Goal: Navigation & Orientation: Find specific page/section

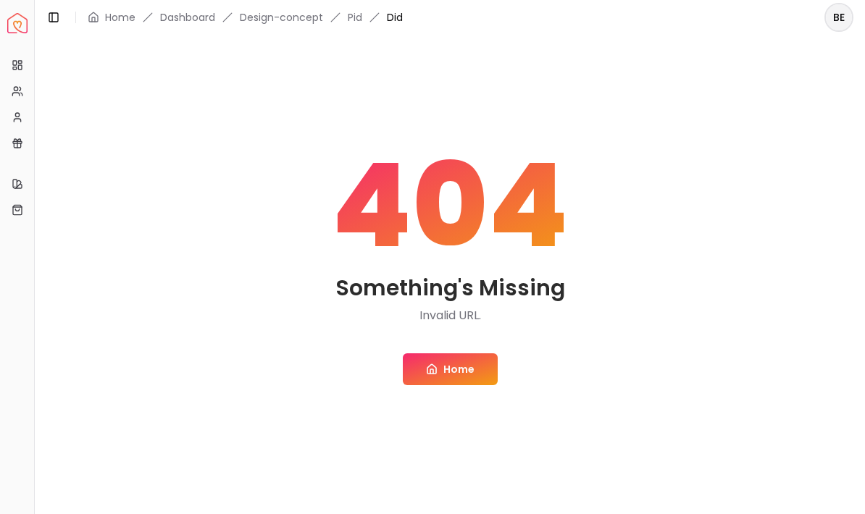
click at [456, 371] on link "Home" at bounding box center [450, 370] width 95 height 32
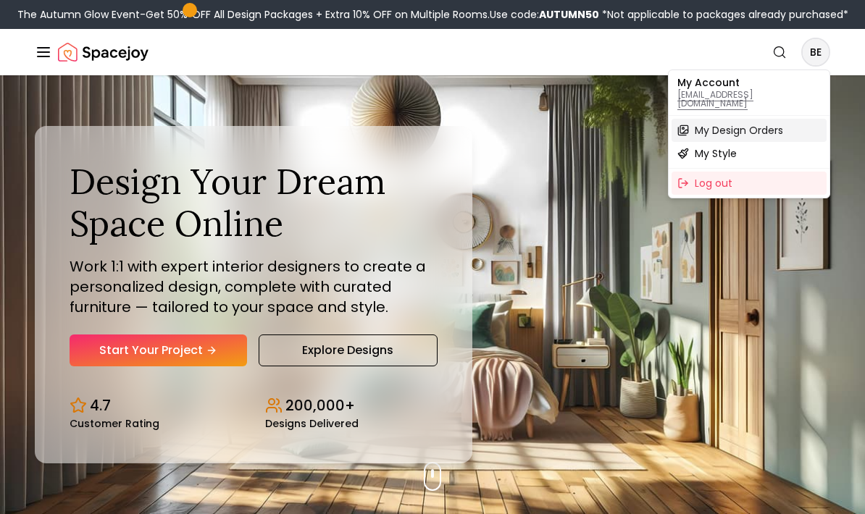
click at [767, 125] on span "My Design Orders" at bounding box center [739, 130] width 88 height 14
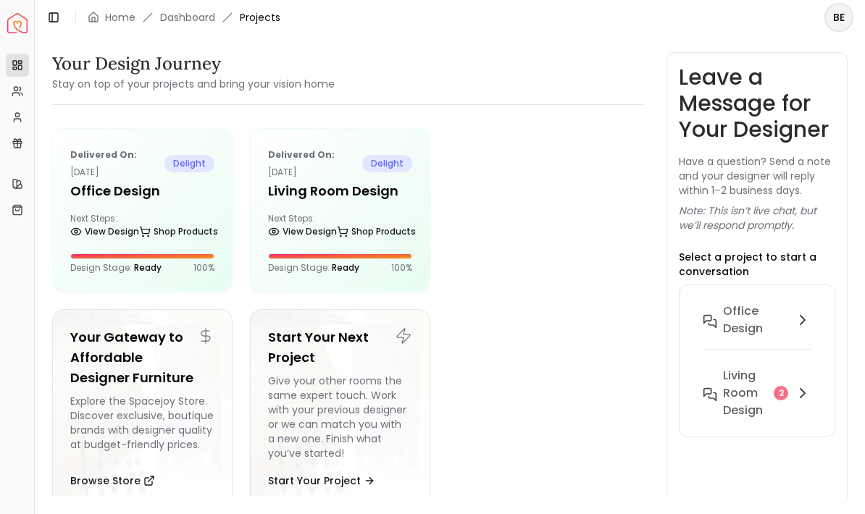
click at [116, 232] on link "View Design" at bounding box center [104, 232] width 69 height 20
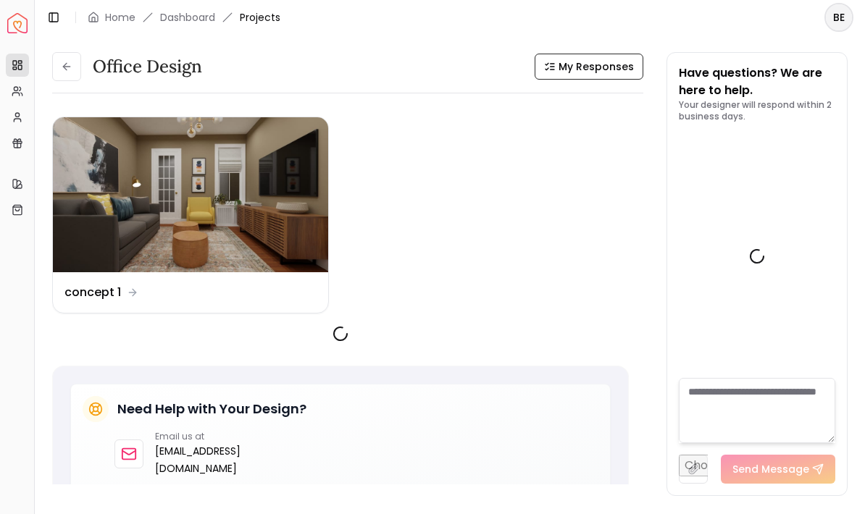
scroll to position [770, 0]
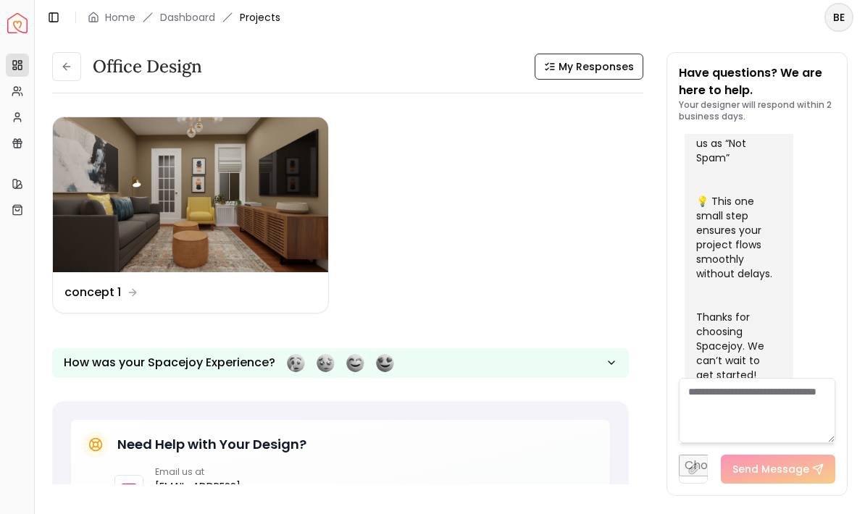
click at [119, 212] on img at bounding box center [190, 194] width 275 height 155
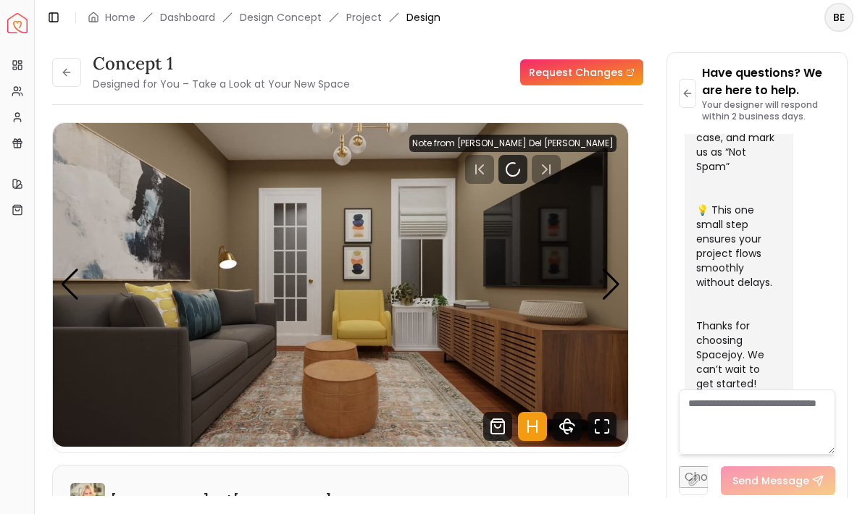
scroll to position [759, 0]
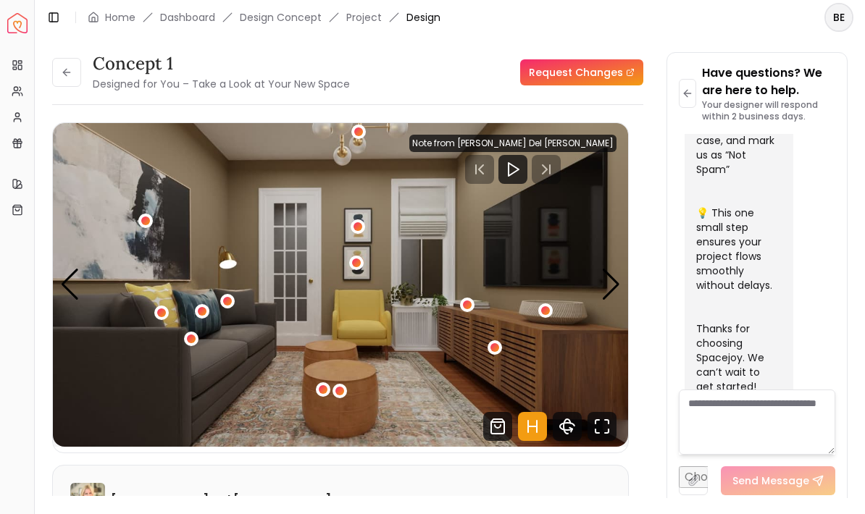
click at [497, 346] on div "1 / 3" at bounding box center [495, 347] width 9 height 9
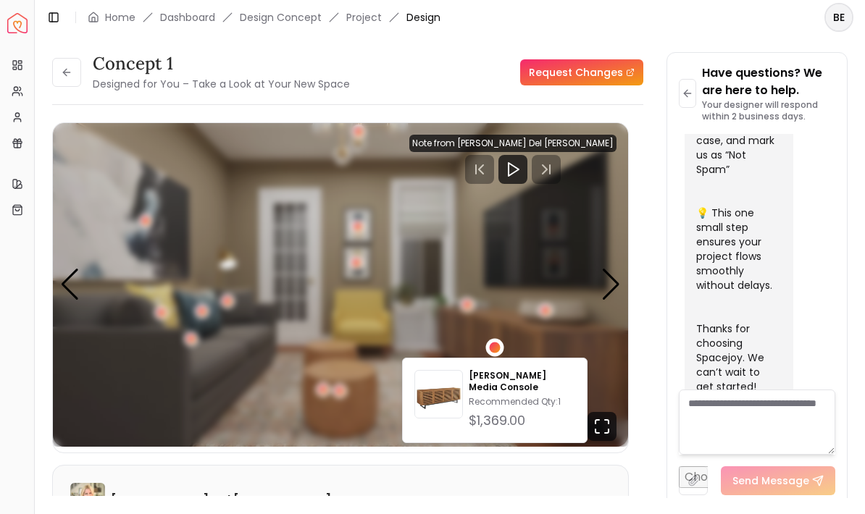
click at [527, 396] on p "Recommended Qty: 1" at bounding box center [522, 402] width 107 height 12
click at [184, 183] on img "1 / 3" at bounding box center [340, 285] width 575 height 324
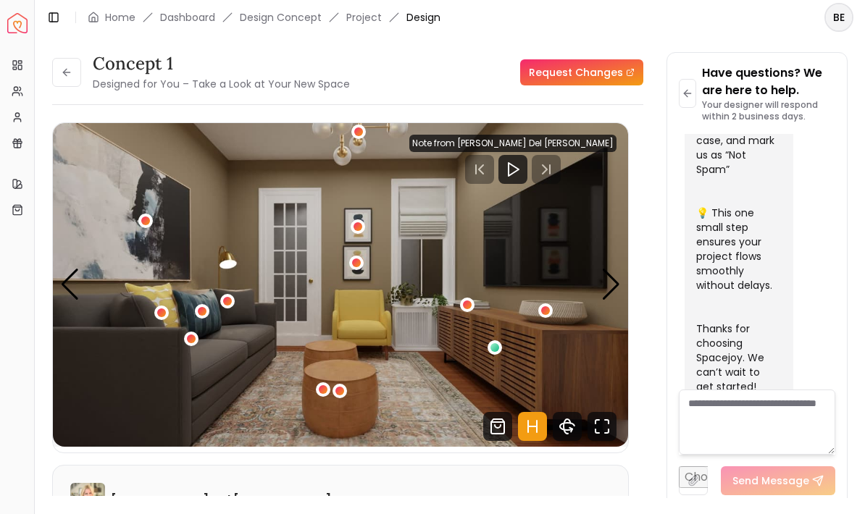
click at [139, 221] on div "1 / 3" at bounding box center [145, 221] width 14 height 14
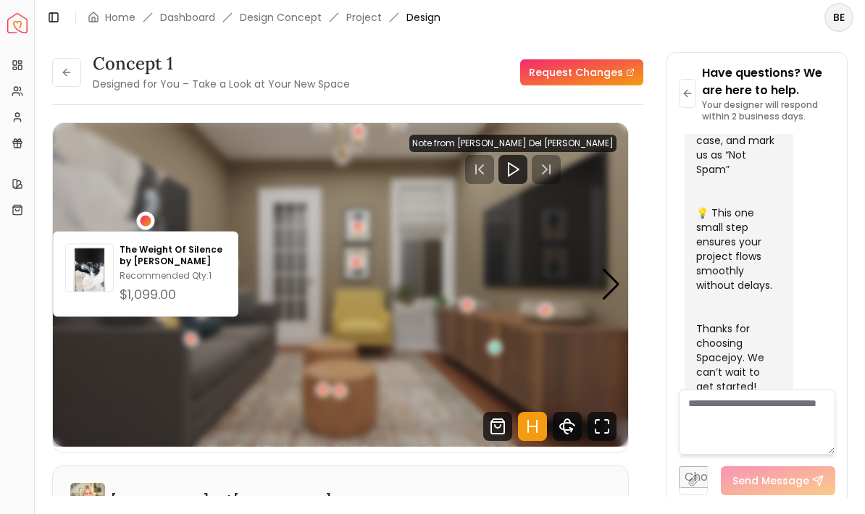
click at [449, 86] on div "concept 1 Designed for You – Take a Look at Your New Space Request Changes" at bounding box center [347, 72] width 591 height 41
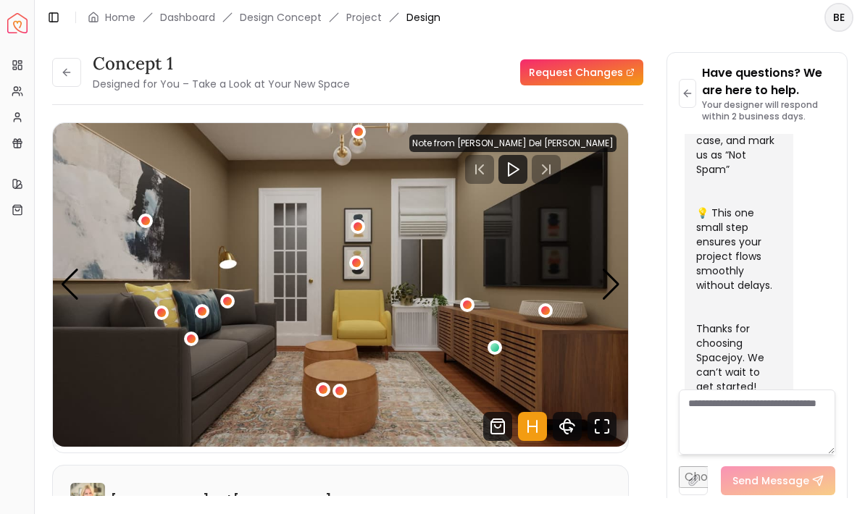
click at [362, 225] on div "1 / 3" at bounding box center [358, 226] width 9 height 9
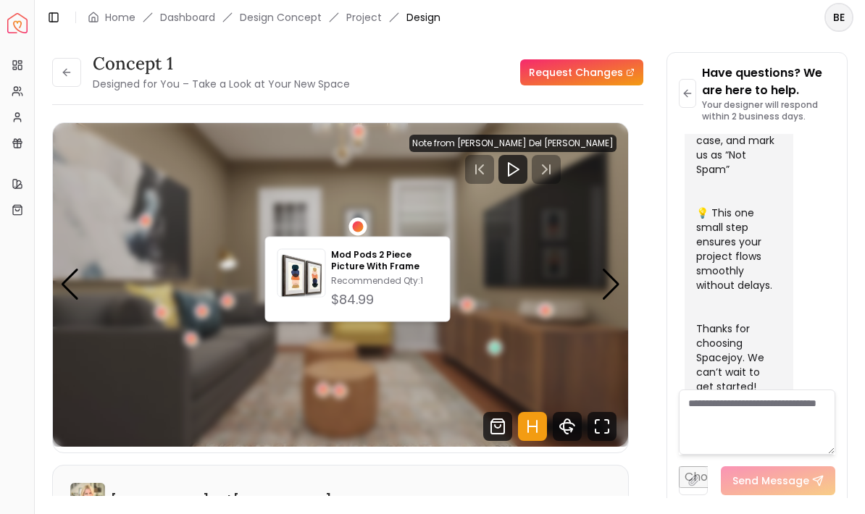
click at [436, 107] on div "concept 1 Designed for You – Take a Look at Your New Space Request Changes conc…" at bounding box center [347, 280] width 591 height 456
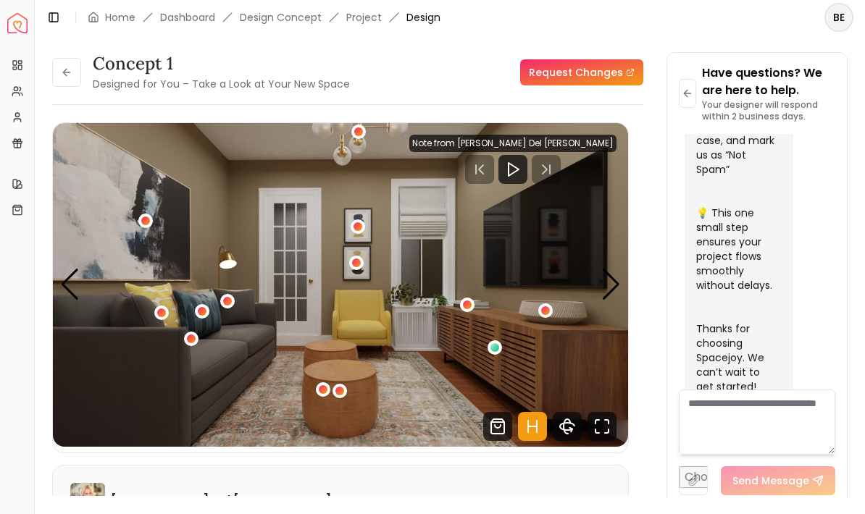
click at [370, 314] on img "1 / 3" at bounding box center [340, 285] width 575 height 324
click at [464, 307] on div "1 / 3" at bounding box center [467, 305] width 9 height 9
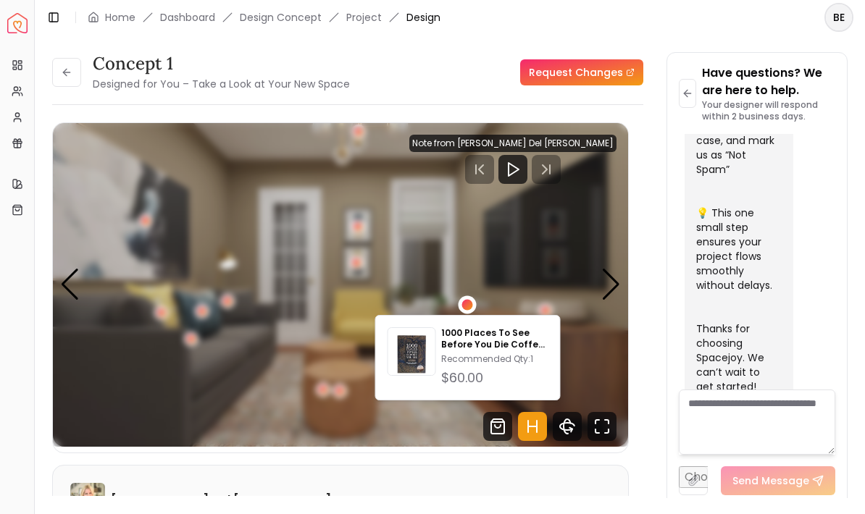
click at [454, 102] on div "concept 1 Designed for You – Take a Look at Your New Space Request Changes conc…" at bounding box center [347, 280] width 591 height 456
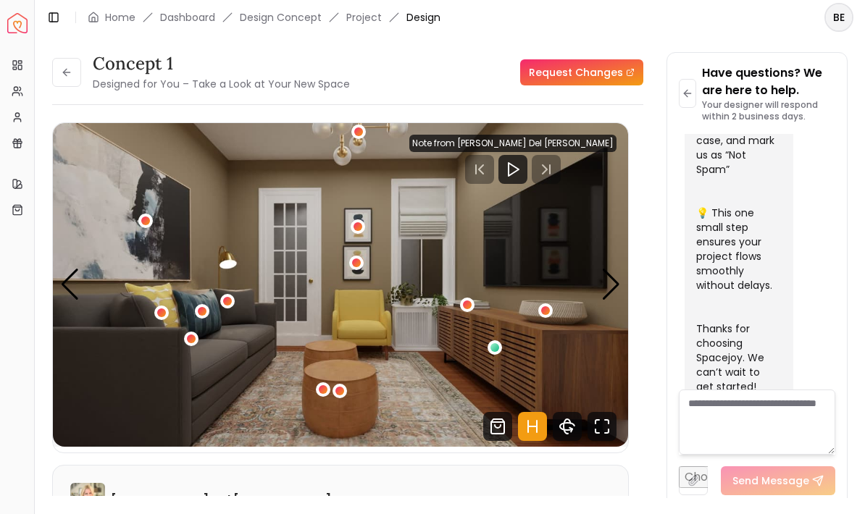
click at [548, 310] on div "1 / 3" at bounding box center [545, 310] width 9 height 9
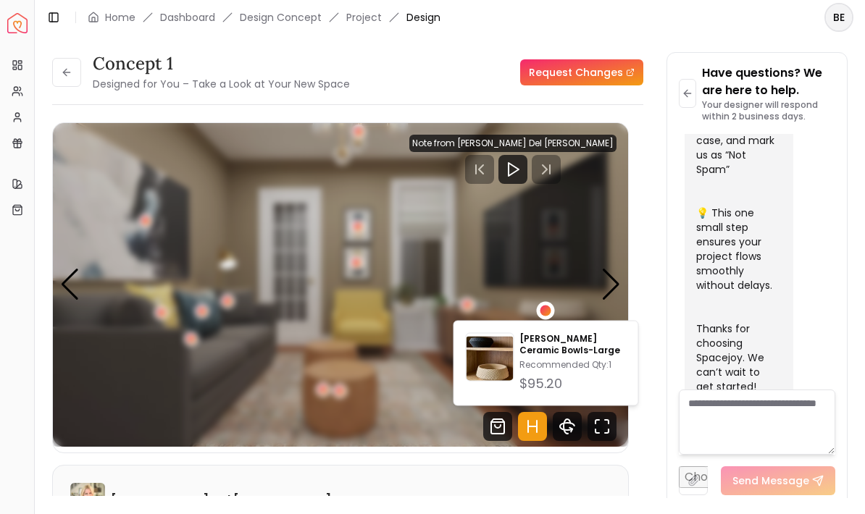
click at [473, 96] on div "concept 1 Designed for You – Take a Look at Your New Space Request Changes conc…" at bounding box center [347, 280] width 591 height 456
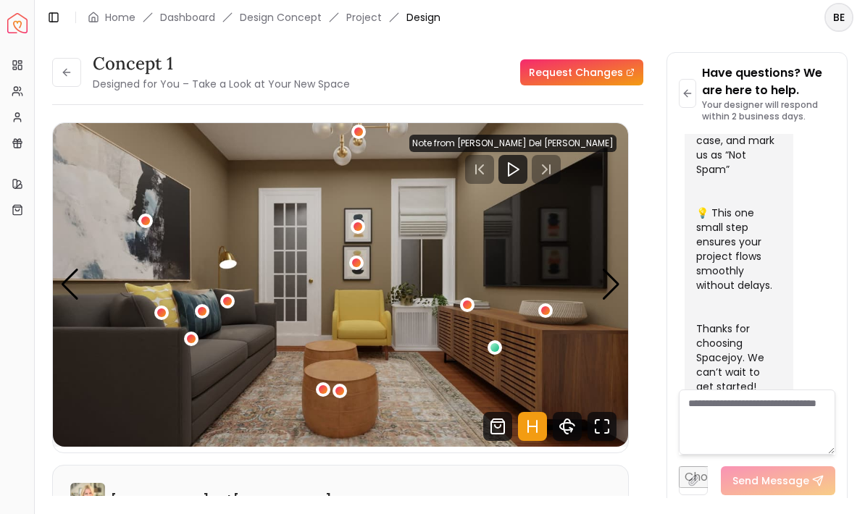
click at [622, 279] on img "1 / 3" at bounding box center [340, 285] width 575 height 324
click at [616, 288] on div "Next slide" at bounding box center [611, 285] width 20 height 32
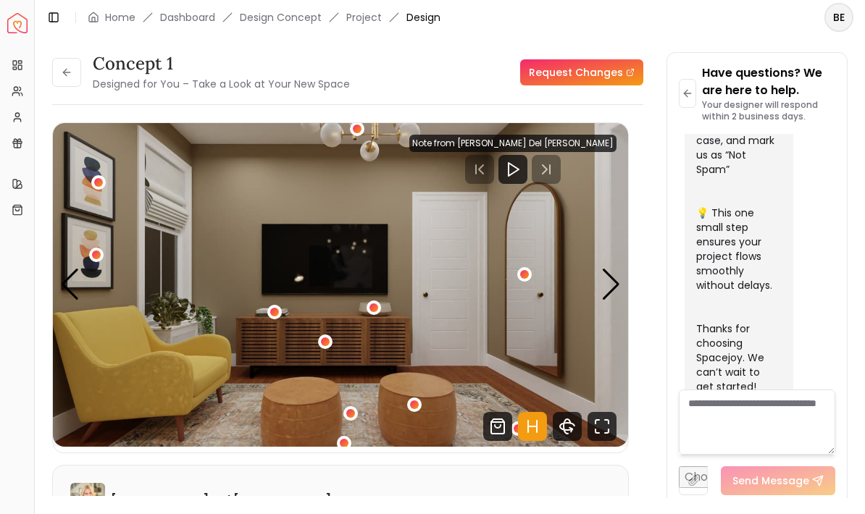
click at [522, 274] on div "2 / 3" at bounding box center [524, 274] width 9 height 9
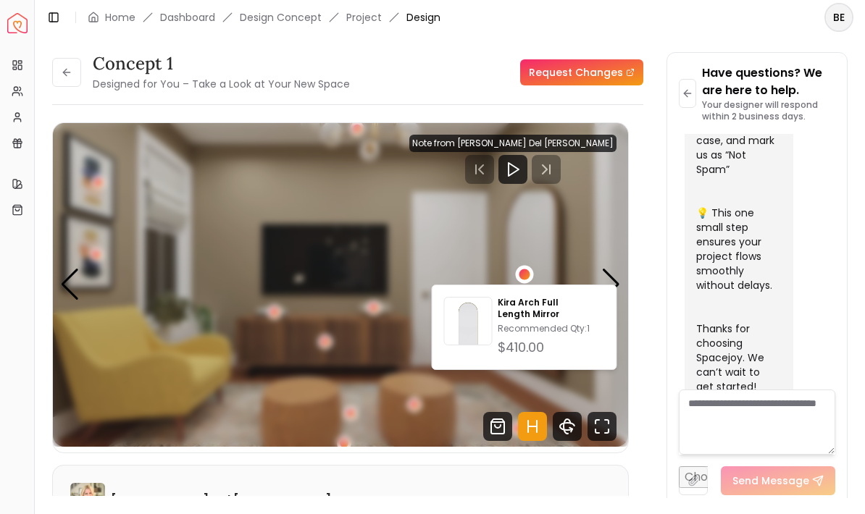
click at [469, 109] on div "concept 1 Designed for You – Take a Look at Your New Space Request Changes conc…" at bounding box center [347, 280] width 591 height 456
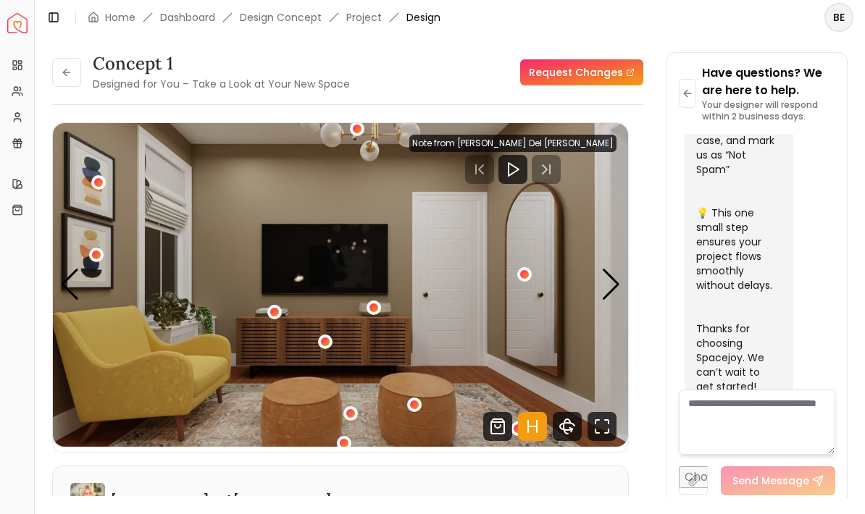
click at [617, 280] on div "Next slide" at bounding box center [611, 285] width 20 height 32
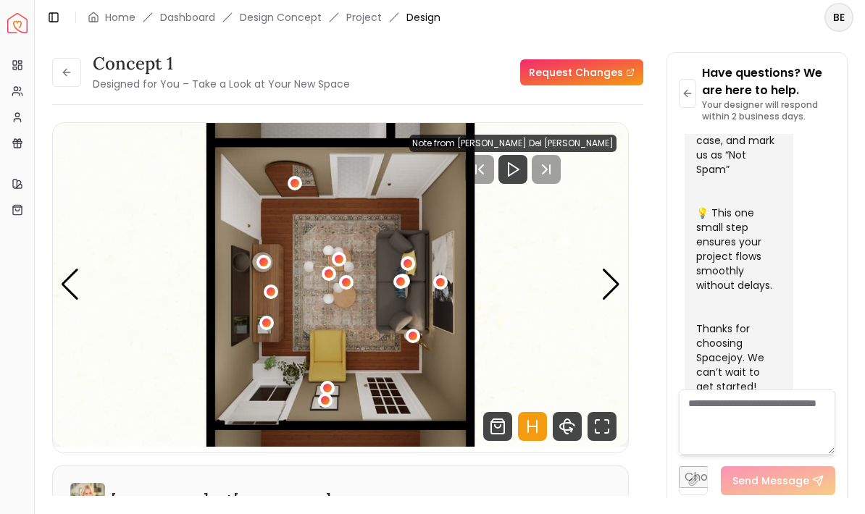
click at [621, 283] on img "3 / 3" at bounding box center [340, 285] width 575 height 324
click at [65, 279] on div "Previous slide" at bounding box center [70, 285] width 20 height 32
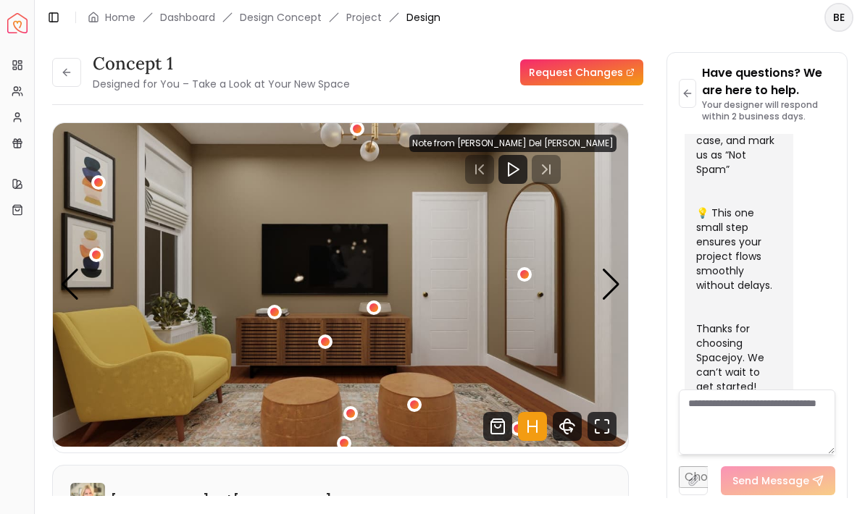
click at [65, 285] on div "Previous slide" at bounding box center [70, 285] width 20 height 32
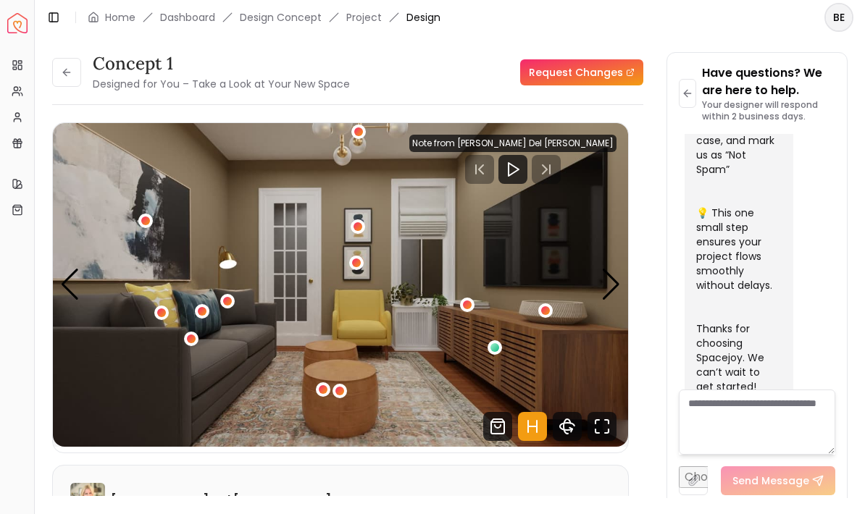
click at [353, 136] on div "1 / 3" at bounding box center [358, 132] width 14 height 14
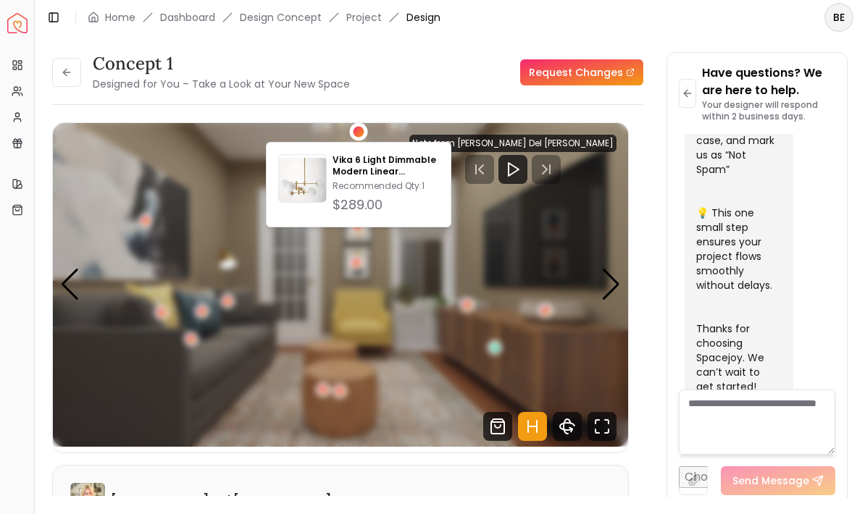
click at [302, 178] on img at bounding box center [302, 181] width 47 height 47
click at [493, 72] on div "concept 1 Designed for You – Take a Look at Your New Space Request Changes" at bounding box center [347, 72] width 591 height 41
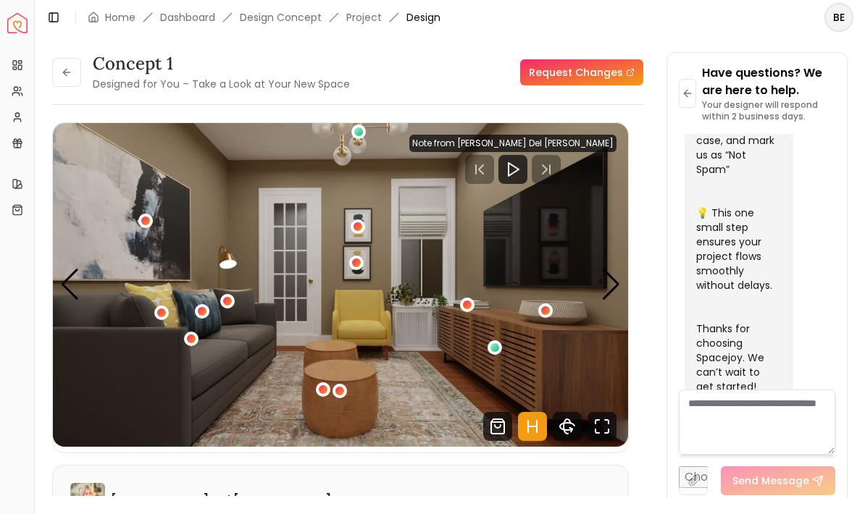
scroll to position [42, 0]
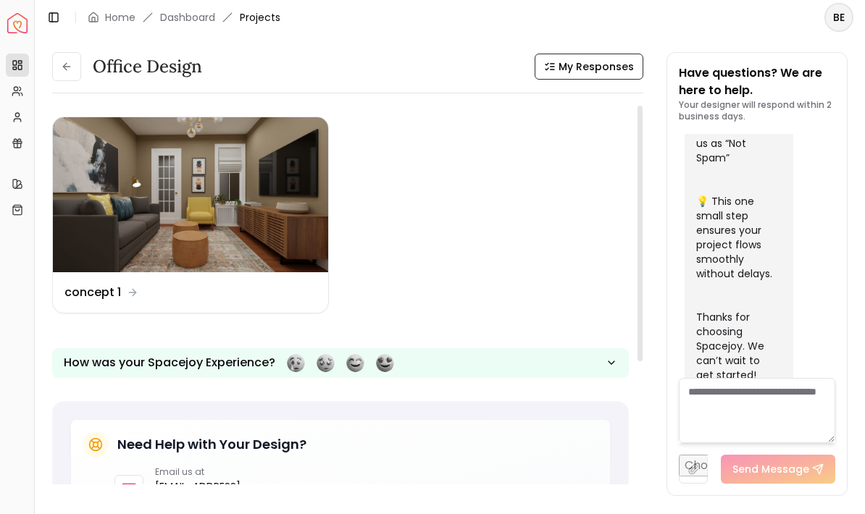
click at [67, 64] on icon at bounding box center [65, 66] width 4 height 7
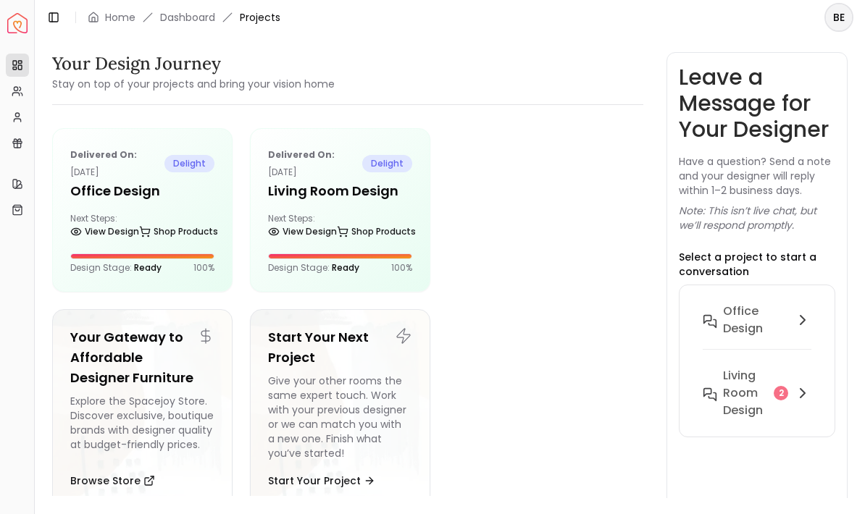
click at [353, 211] on div "Delivered on: [DATE] delight Living Room design Next Steps: View Design Shop Pr…" at bounding box center [340, 210] width 179 height 162
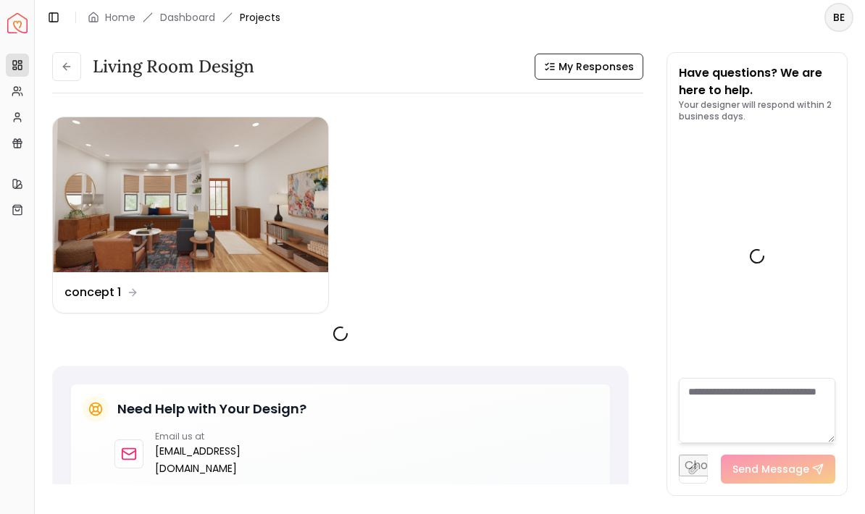
scroll to position [1596, 0]
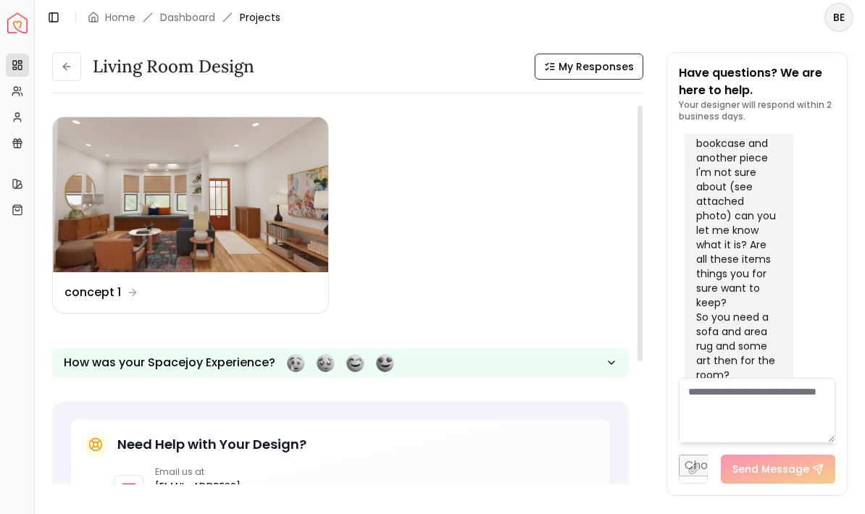
click at [129, 183] on img at bounding box center [190, 194] width 275 height 155
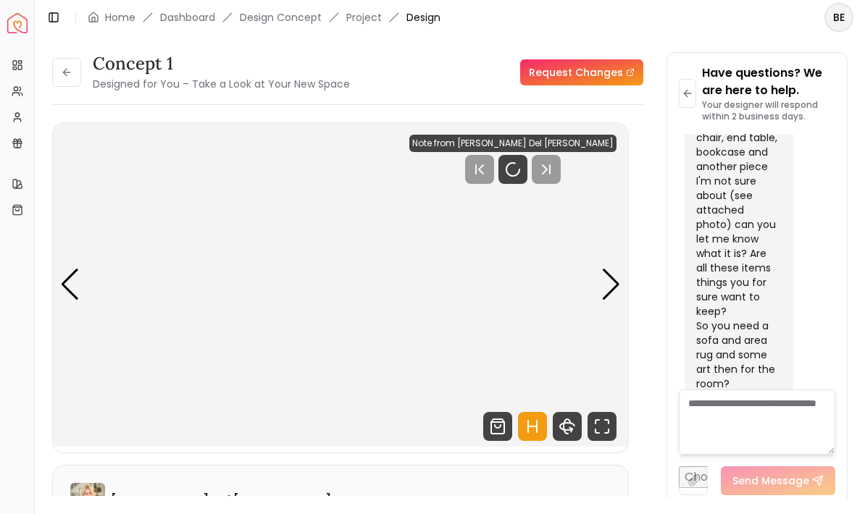
scroll to position [1585, 0]
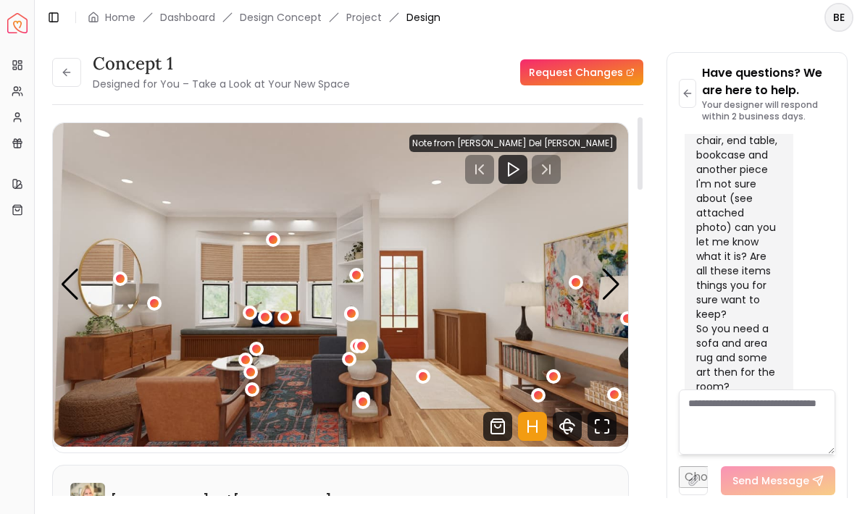
click at [607, 428] on icon "Fullscreen" at bounding box center [602, 426] width 29 height 29
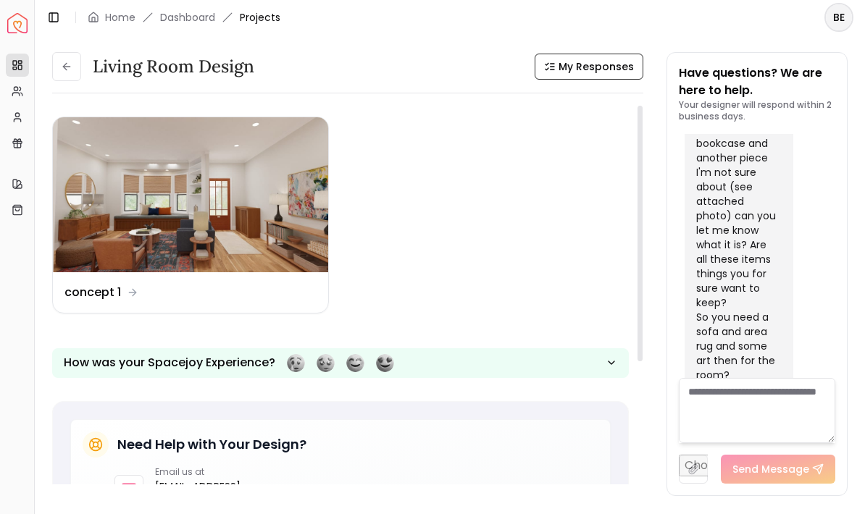
click at [114, 177] on img at bounding box center [190, 194] width 275 height 155
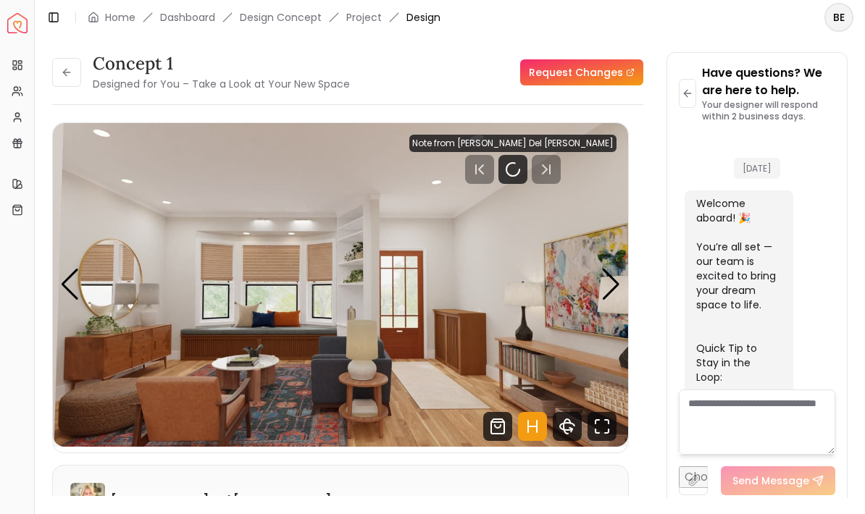
scroll to position [1585, 0]
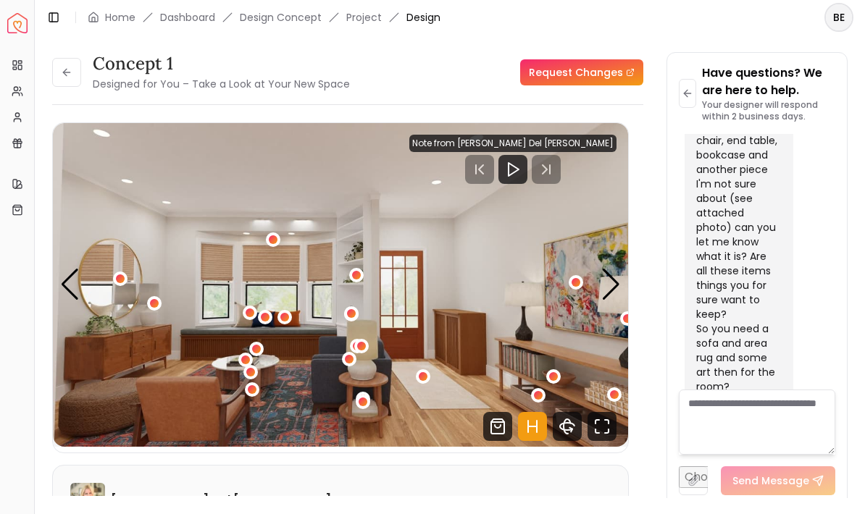
click at [269, 241] on div "1 / 4" at bounding box center [273, 239] width 9 height 9
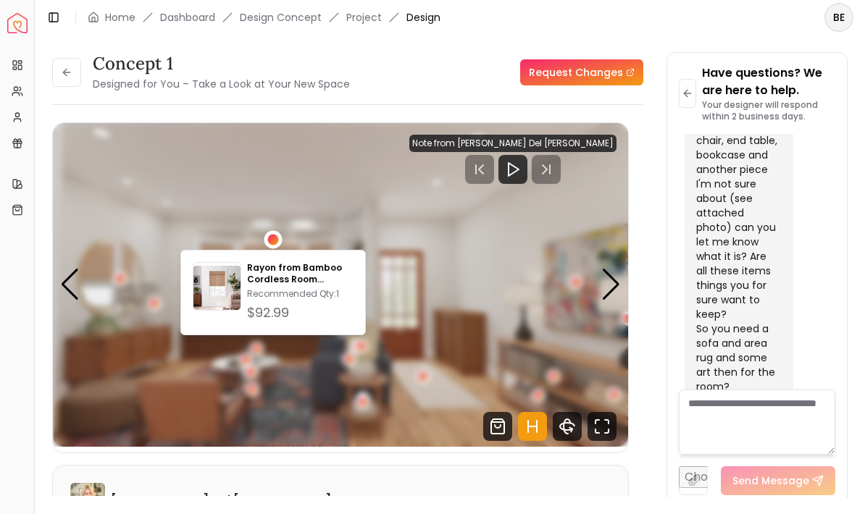
click at [221, 181] on img "1 / 4" at bounding box center [340, 285] width 575 height 324
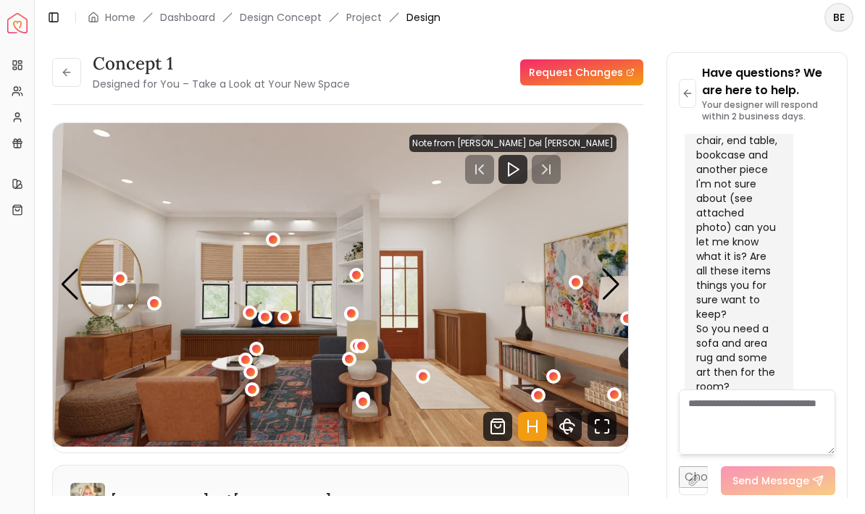
click at [114, 274] on button "1 / 4" at bounding box center [120, 279] width 14 height 14
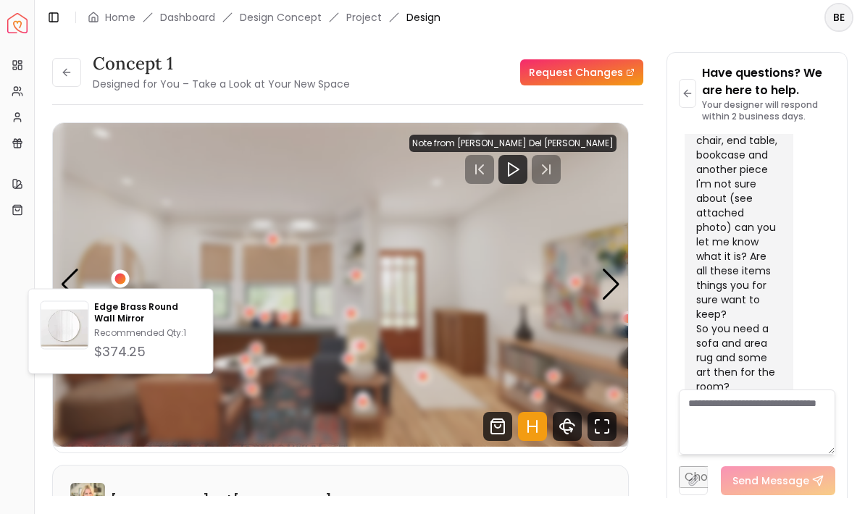
click at [109, 186] on img "1 / 4" at bounding box center [340, 285] width 575 height 324
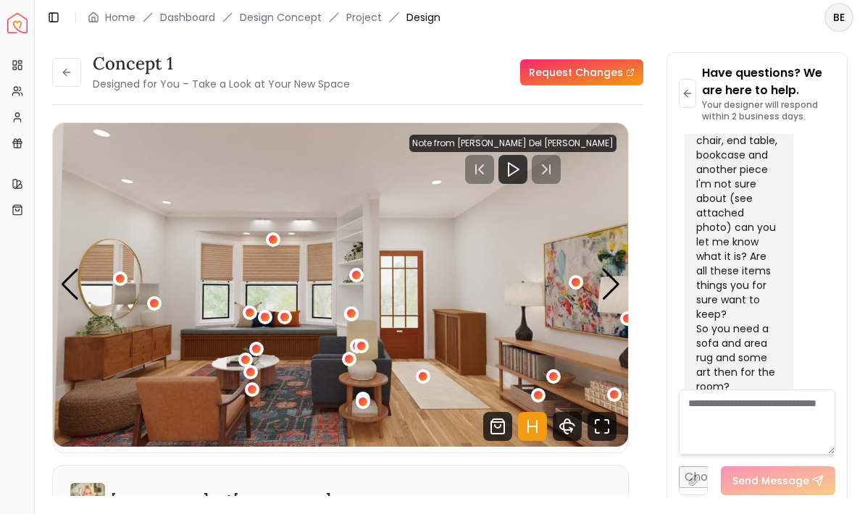
click at [580, 276] on div "1 / 4" at bounding box center [576, 282] width 14 height 14
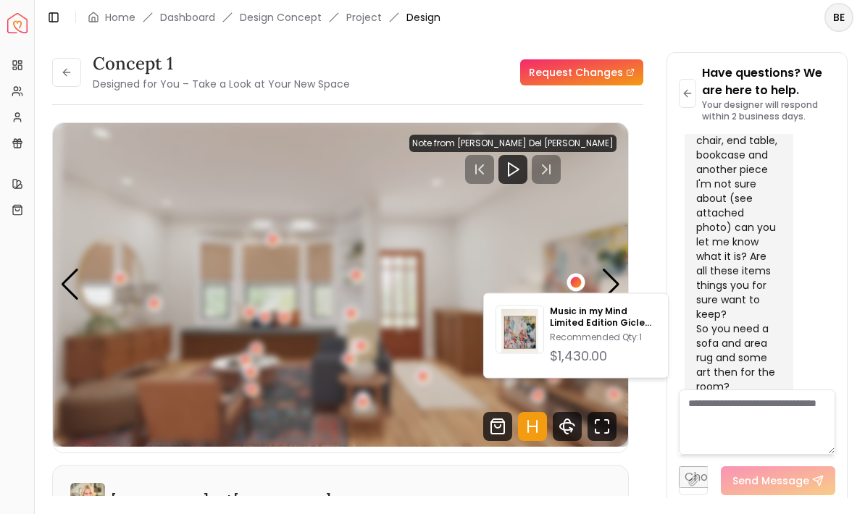
click at [649, 212] on div "concept 1 Designed for You – Take a Look at Your New Space Request Changes conc…" at bounding box center [450, 266] width 796 height 429
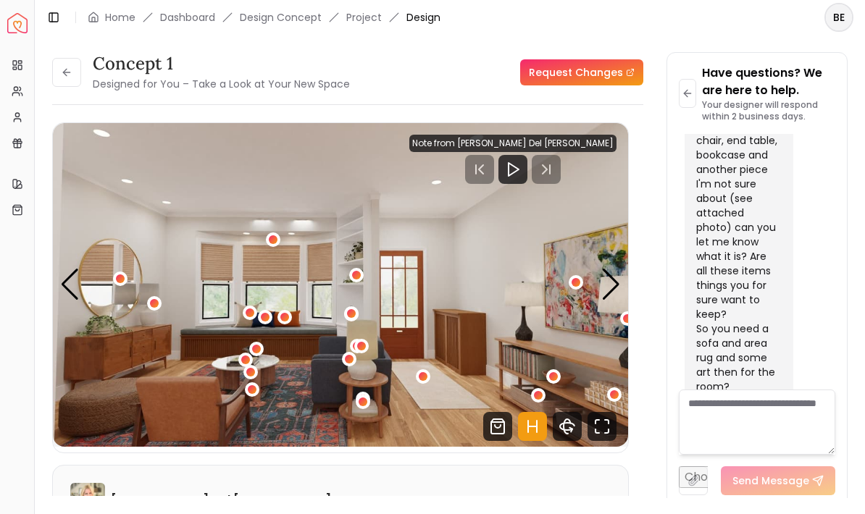
click at [556, 377] on div "1 / 4" at bounding box center [553, 376] width 9 height 9
click at [614, 396] on div "1 / 4" at bounding box center [614, 395] width 9 height 9
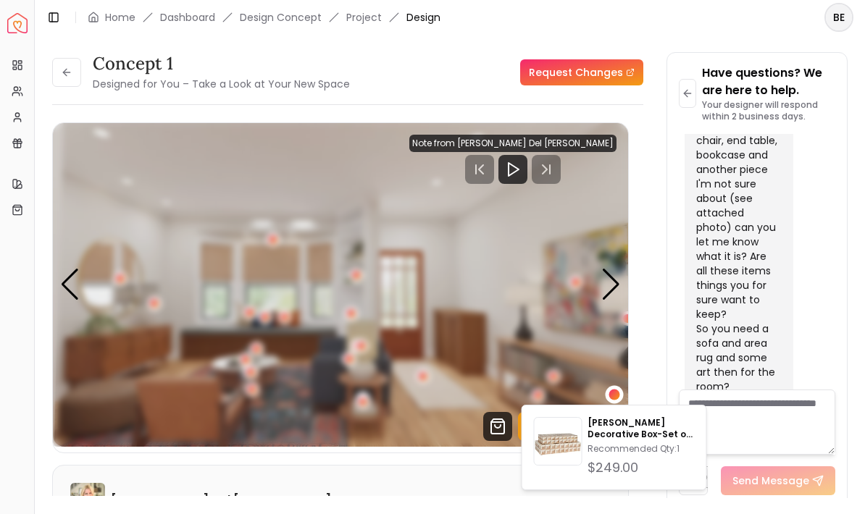
click at [664, 348] on div "concept 1 Designed for You – Take a Look at Your New Space Request Changes conc…" at bounding box center [450, 266] width 796 height 429
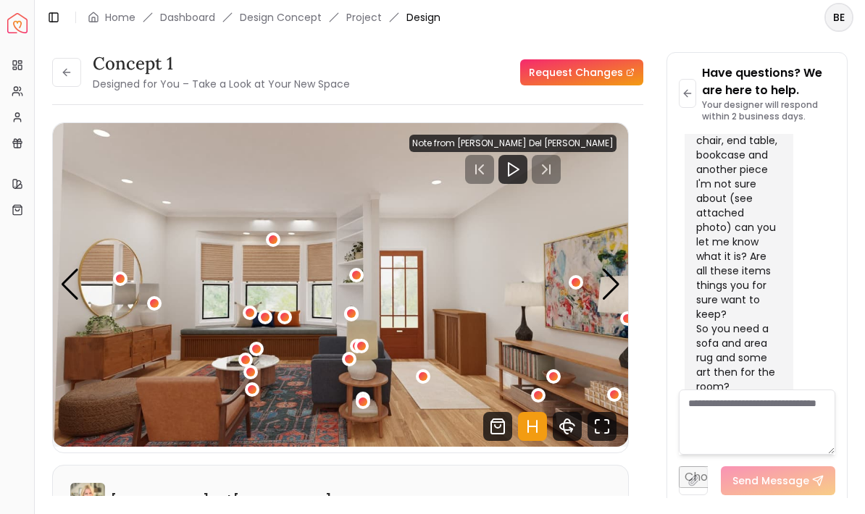
click at [546, 394] on div "1 / 4" at bounding box center [538, 395] width 14 height 14
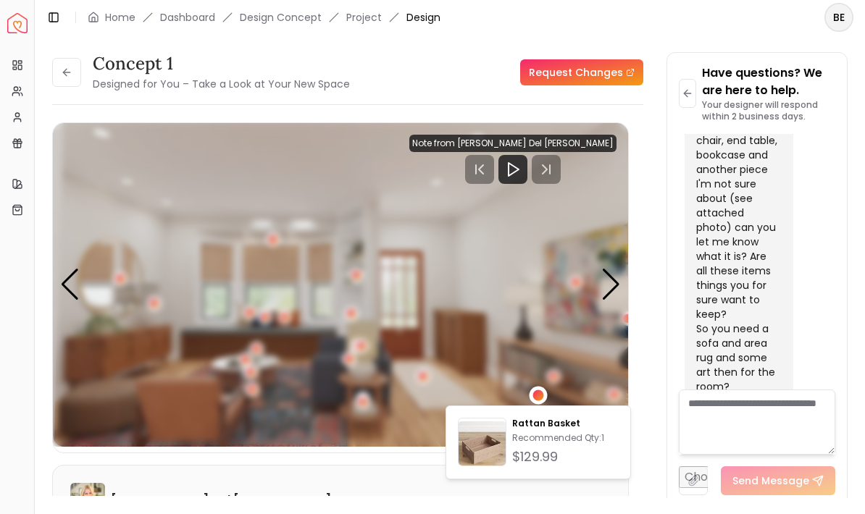
click at [654, 362] on div "concept 1 Designed for You – Take a Look at Your New Space Request Changes conc…" at bounding box center [450, 266] width 796 height 429
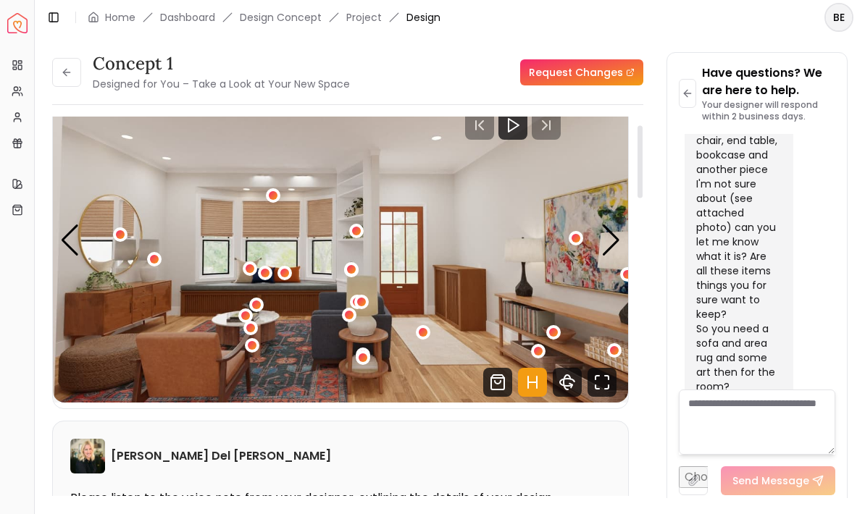
scroll to position [43, 0]
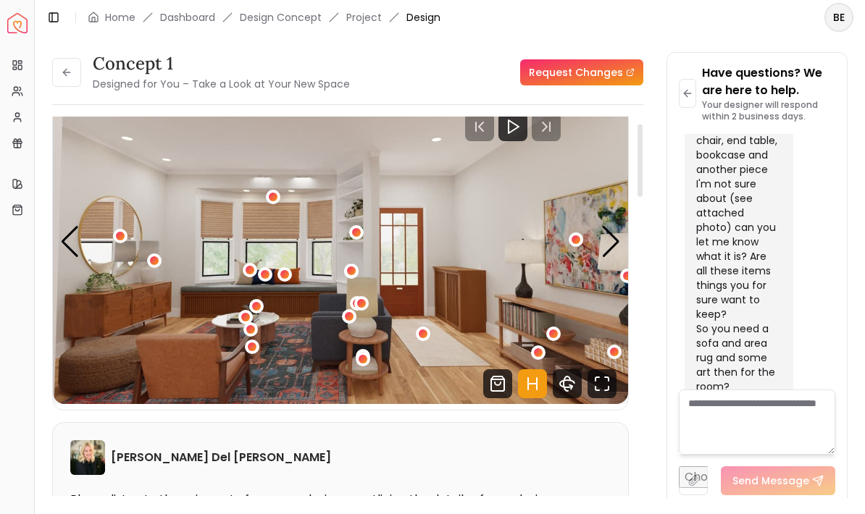
click at [363, 300] on div "1 / 4" at bounding box center [361, 303] width 9 height 9
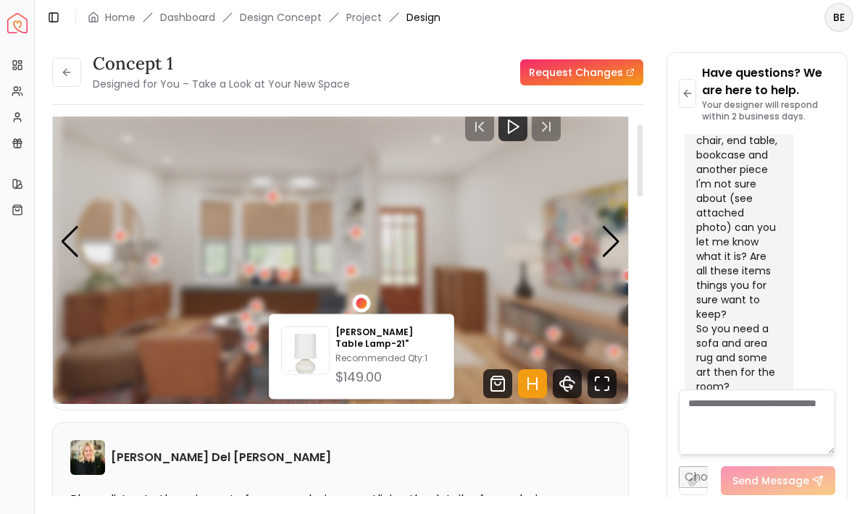
click at [499, 263] on img "1 / 4" at bounding box center [340, 242] width 575 height 324
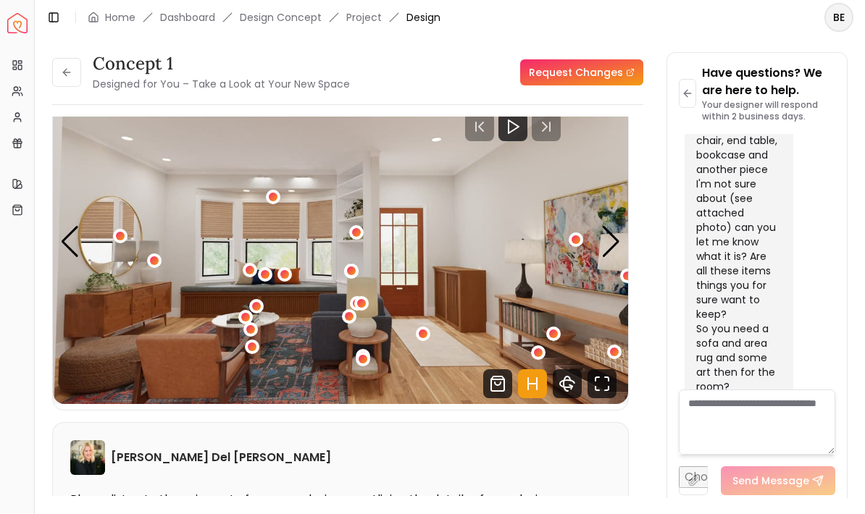
click at [367, 356] on div "1 / 4" at bounding box center [363, 359] width 9 height 9
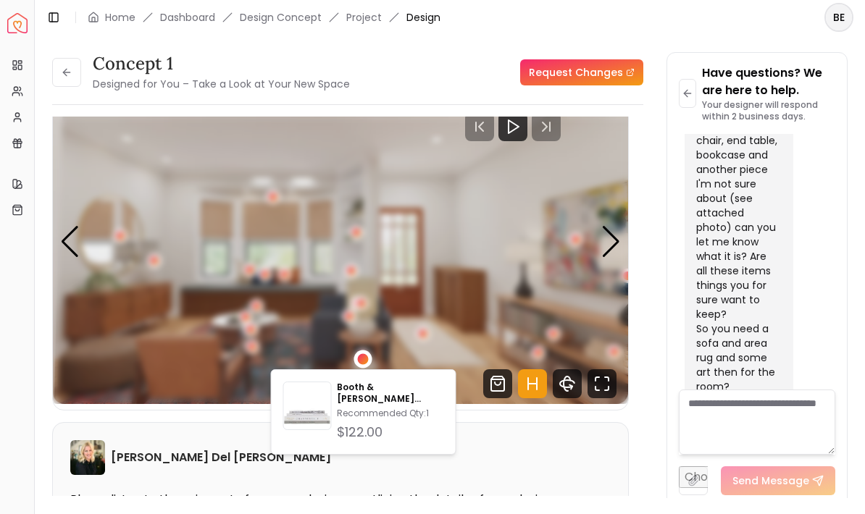
click at [403, 394] on p "Booth & [PERSON_NAME] Modern Fog Colorstak Set4" at bounding box center [390, 393] width 107 height 23
